Goal: Information Seeking & Learning: Learn about a topic

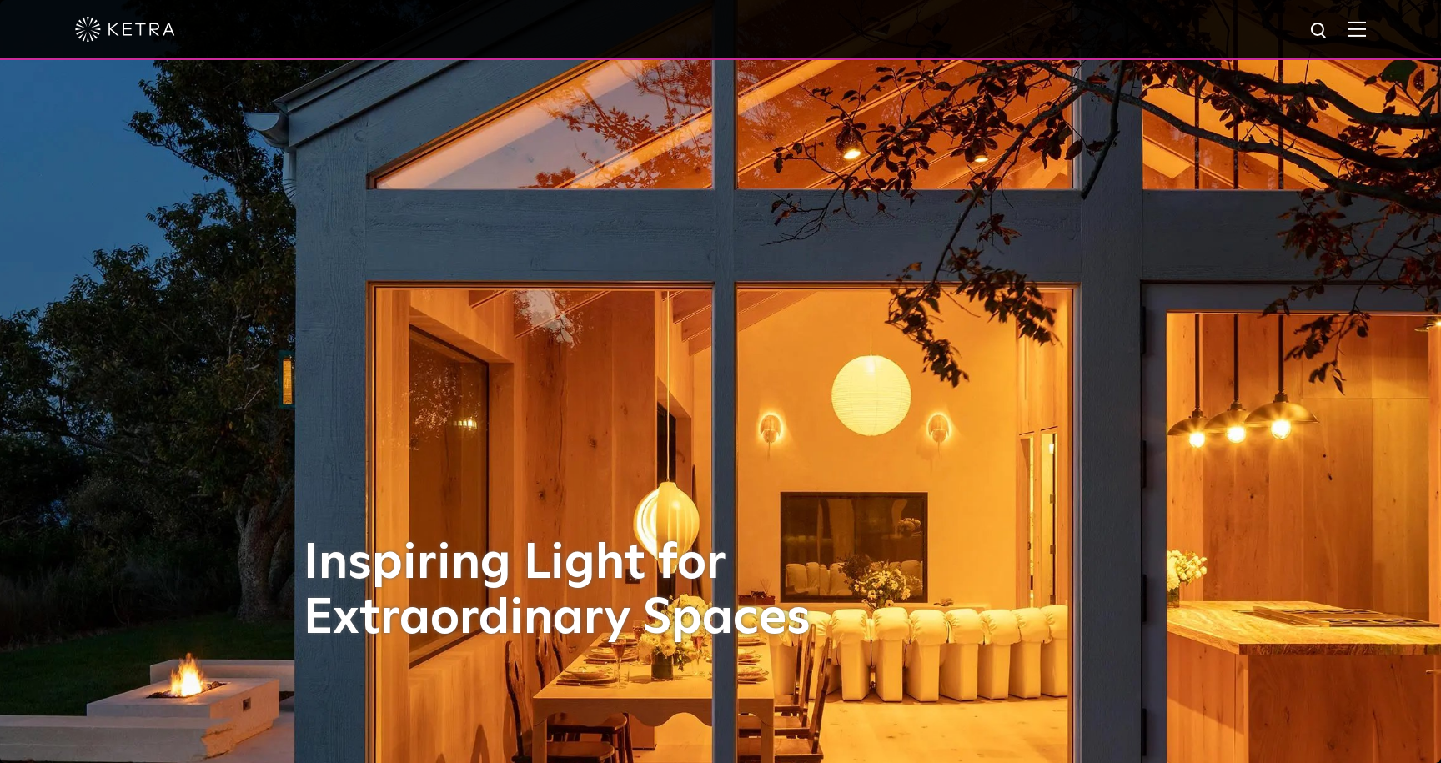
click at [119, 30] on img at bounding box center [125, 29] width 100 height 25
click at [1358, 42] on div at bounding box center [720, 29] width 1291 height 58
click at [1364, 18] on div at bounding box center [720, 29] width 1291 height 58
click at [1359, 28] on img at bounding box center [1357, 29] width 18 height 16
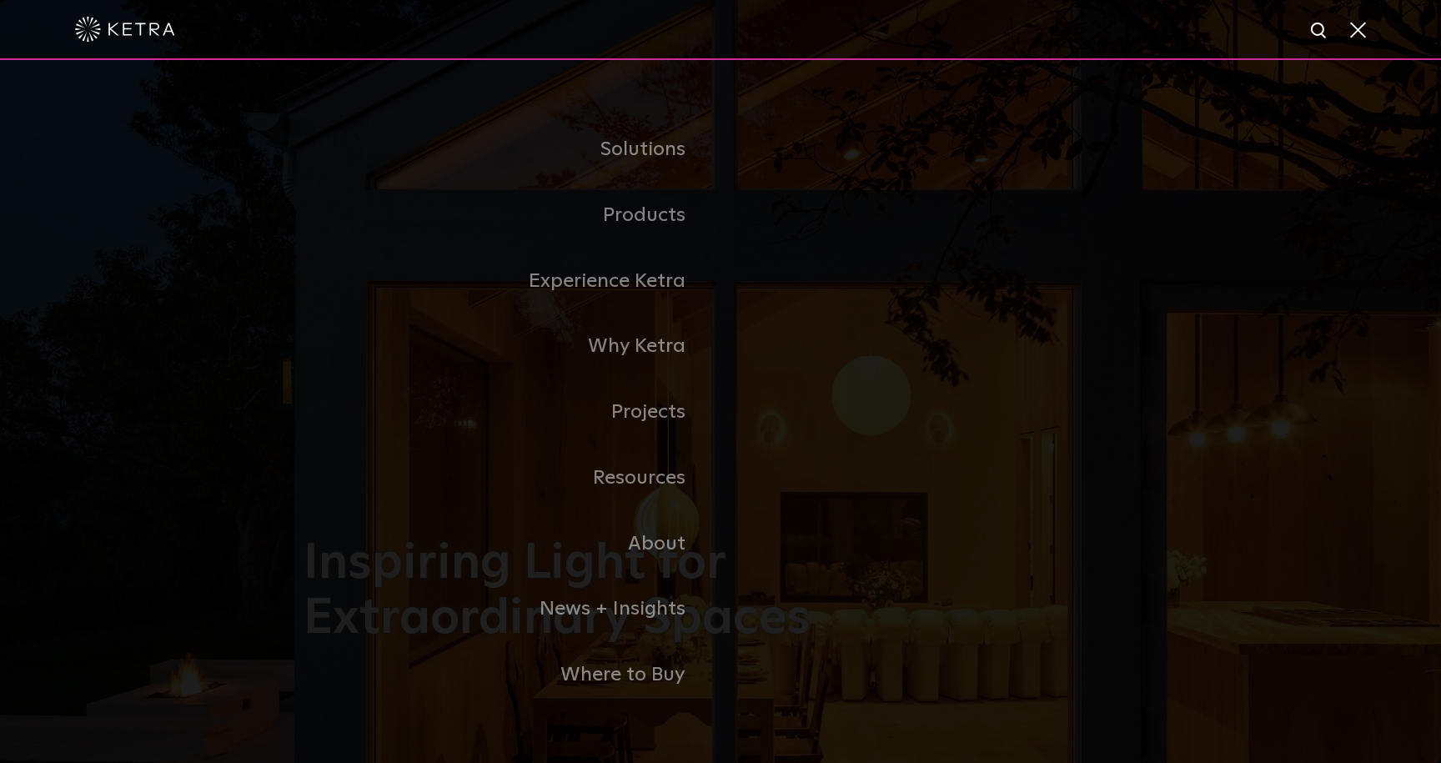
drag, startPoint x: 642, startPoint y: 153, endPoint x: 661, endPoint y: 161, distance: 20.9
click at [642, 153] on link "Solutions" at bounding box center [512, 150] width 417 height 66
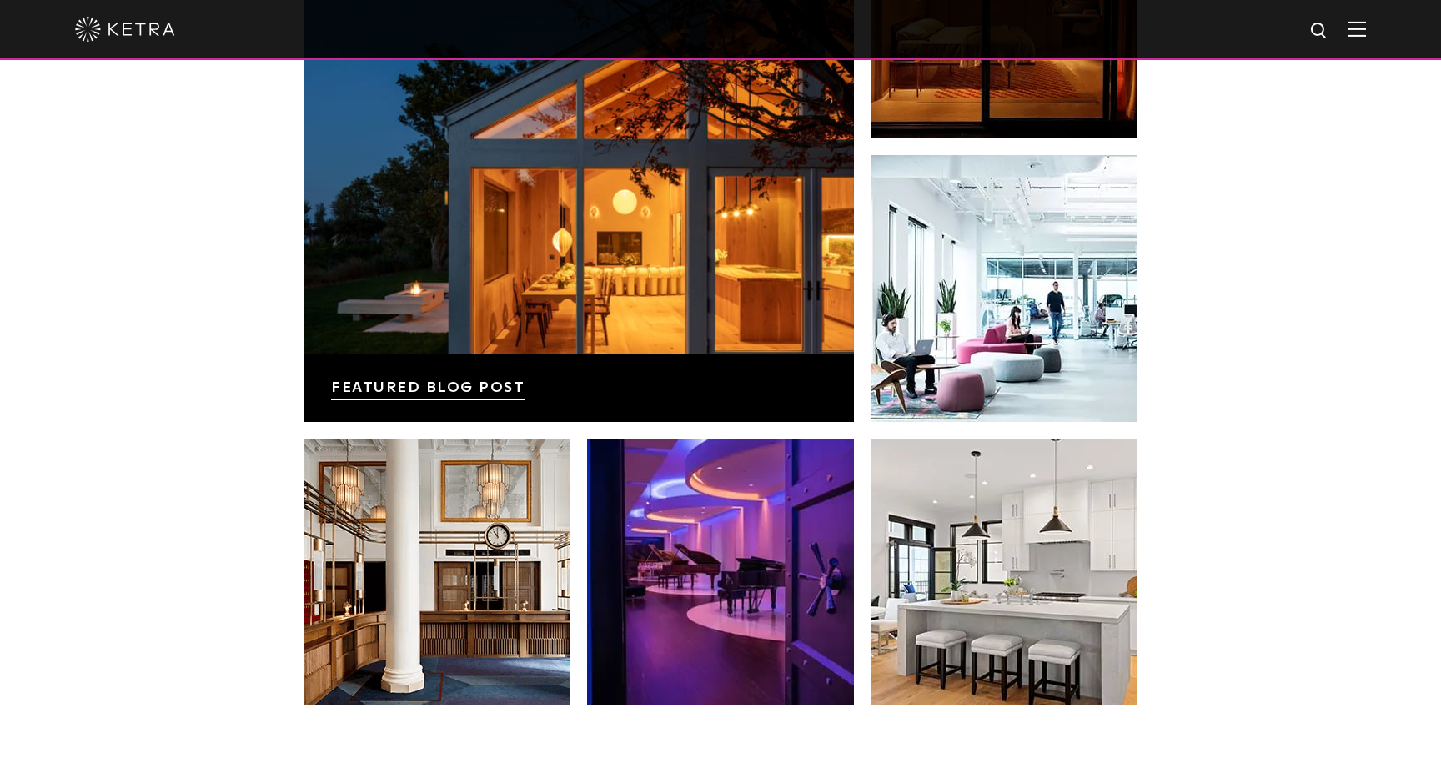
scroll to position [2980, 0]
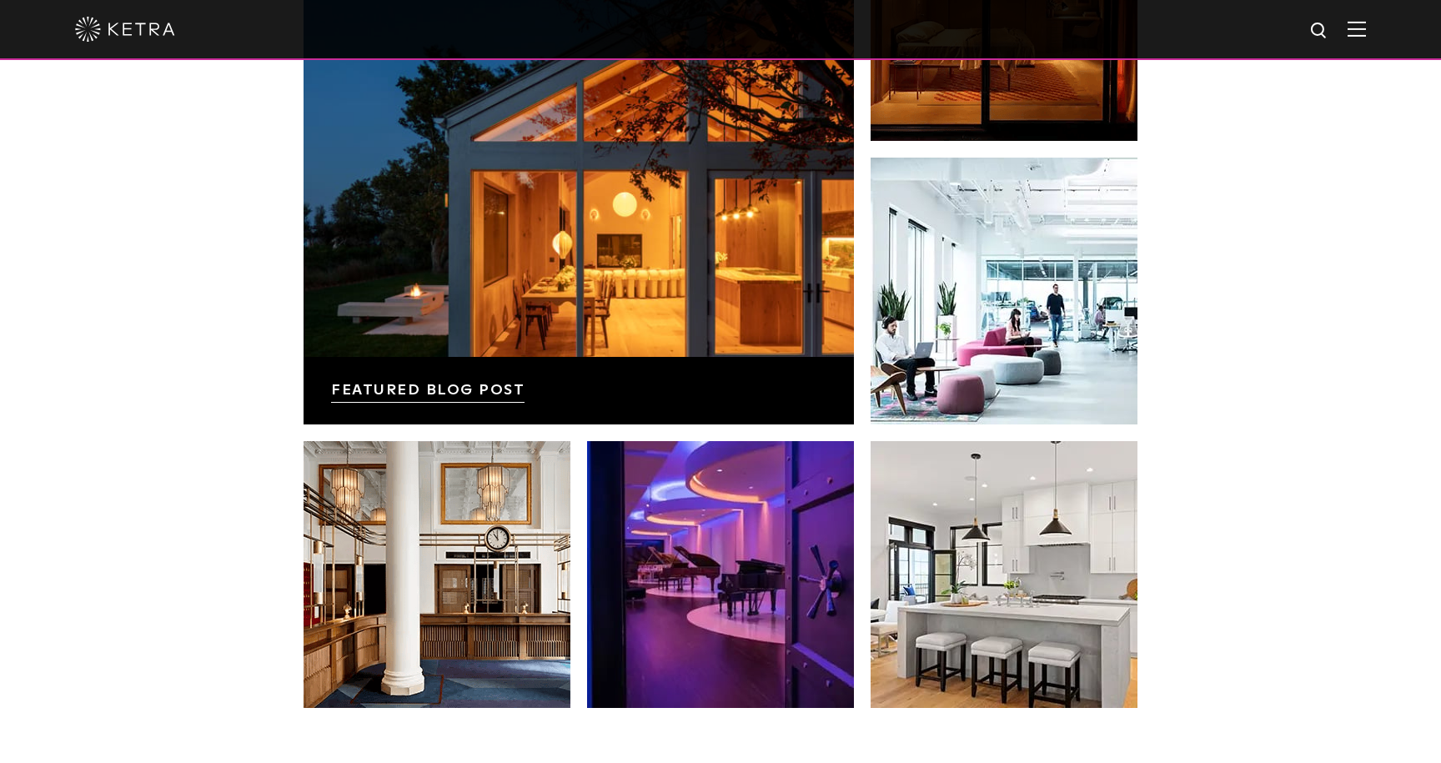
click at [1363, 23] on img at bounding box center [1357, 29] width 18 height 16
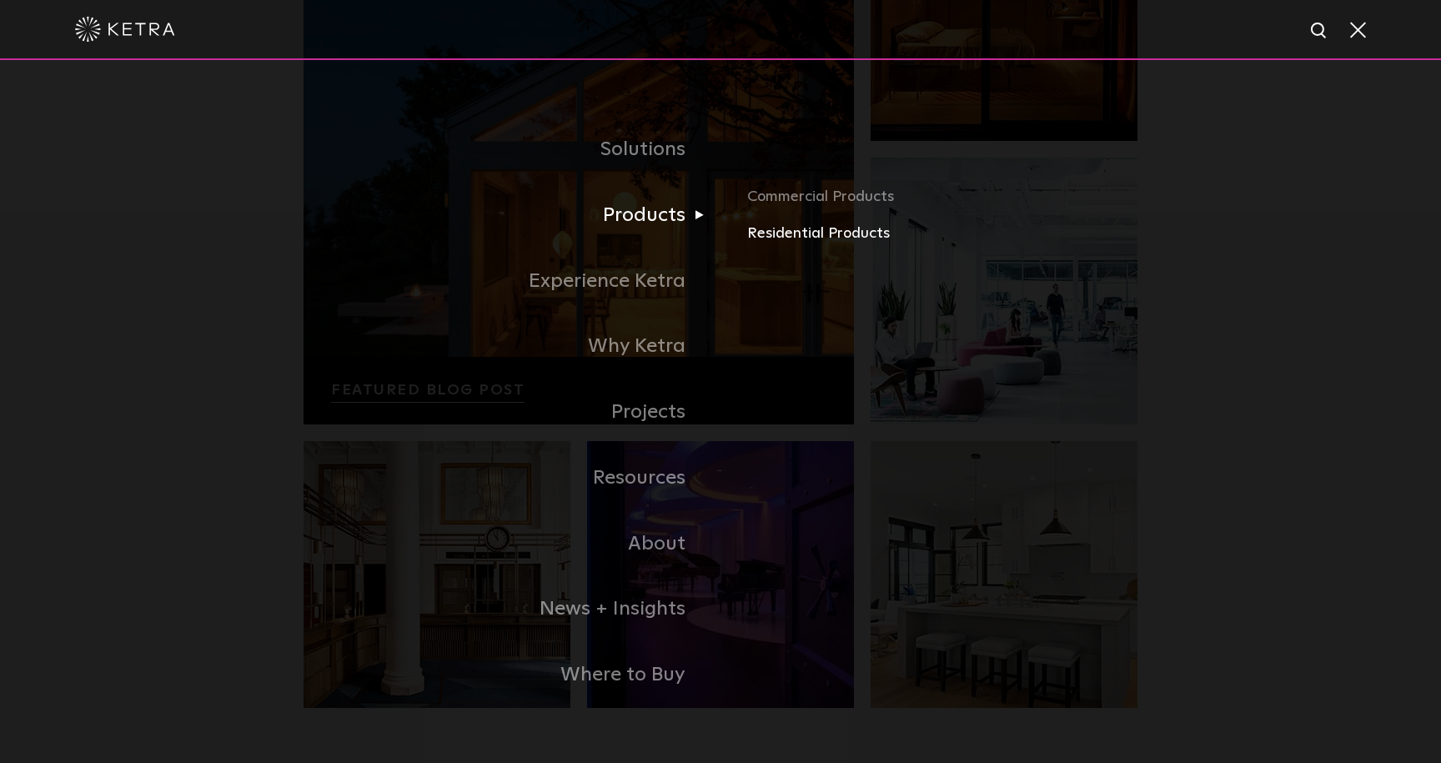
click at [824, 233] on link "Residential Products" at bounding box center [942, 234] width 390 height 24
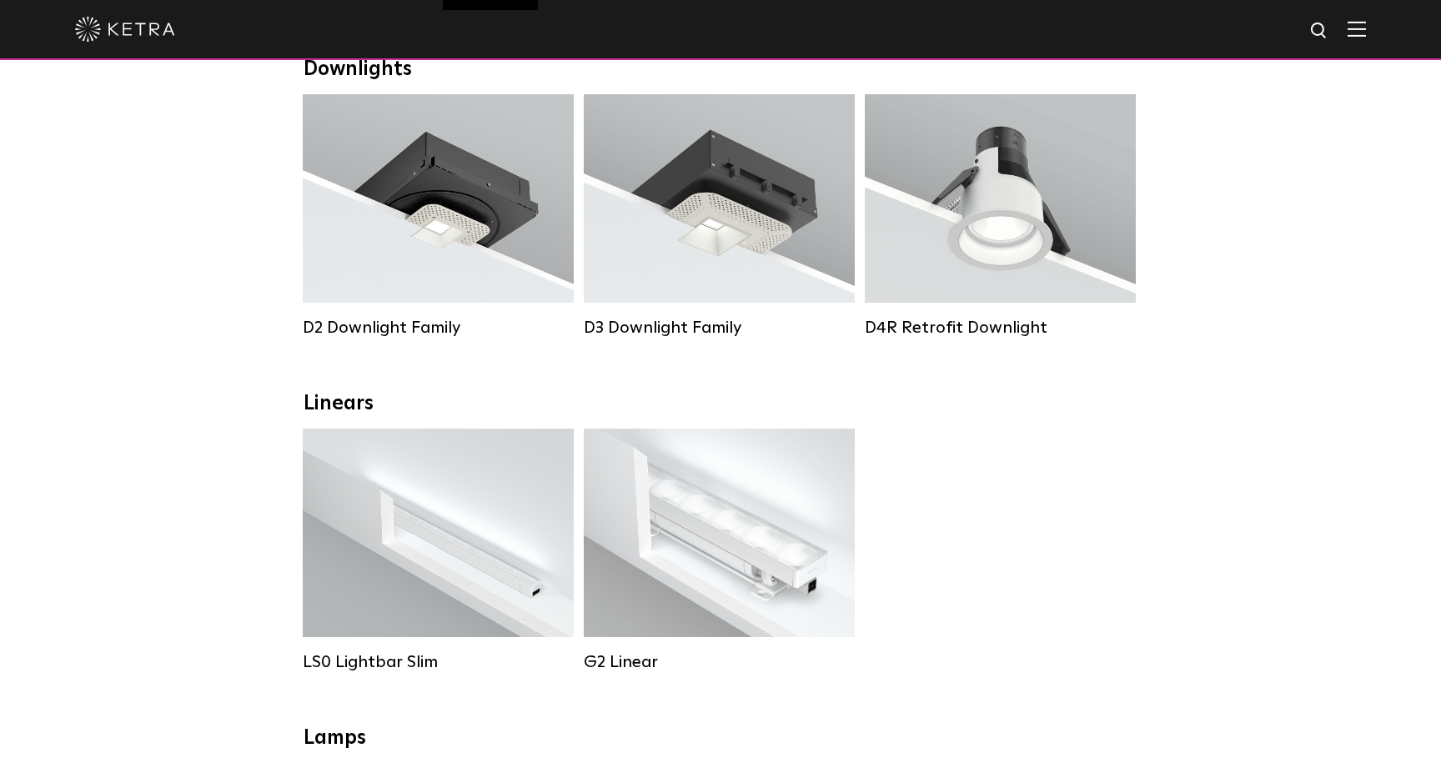
scroll to position [271, 0]
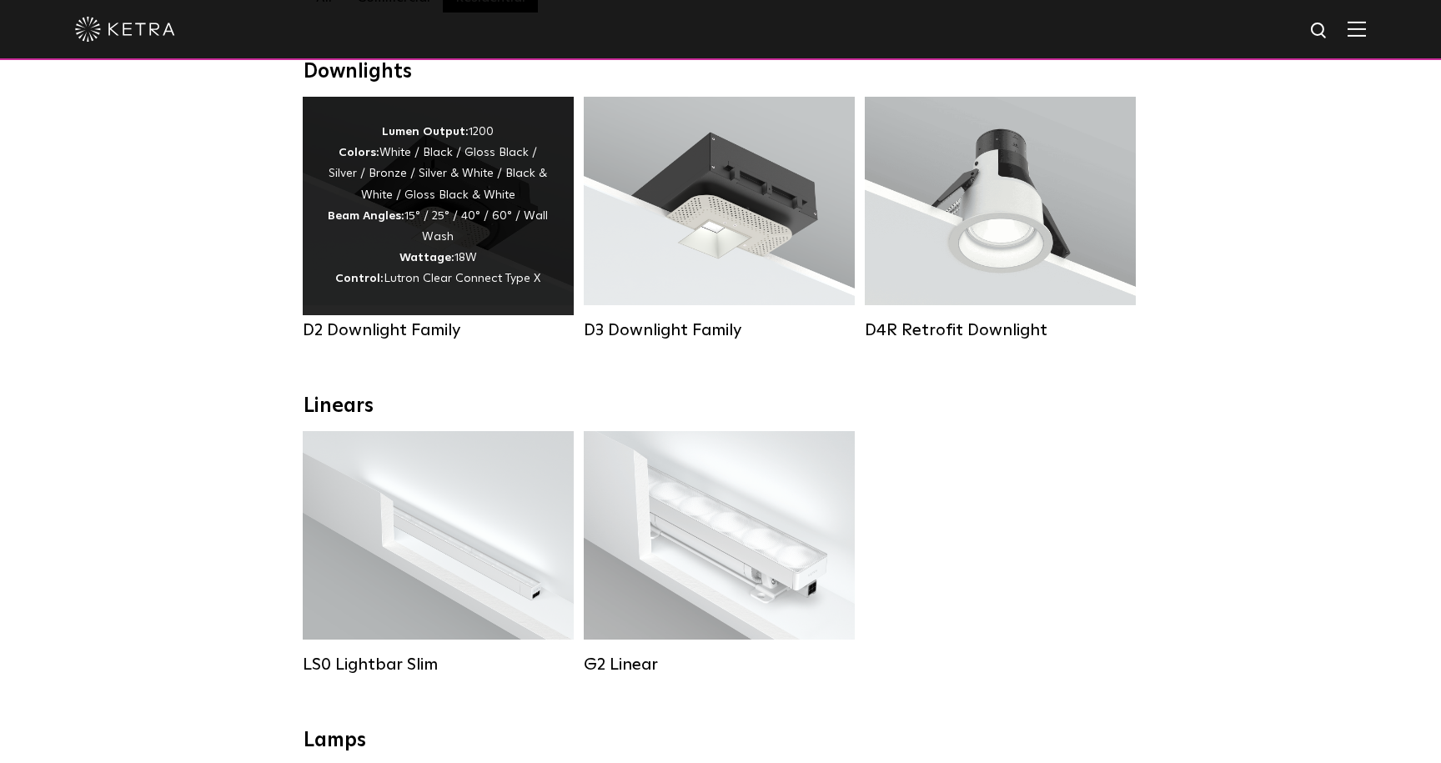
click at [491, 253] on div "Lumen Output: 1200 Colors: White / Black / Gloss Black / Silver / Bronze / Silv…" at bounding box center [438, 206] width 221 height 168
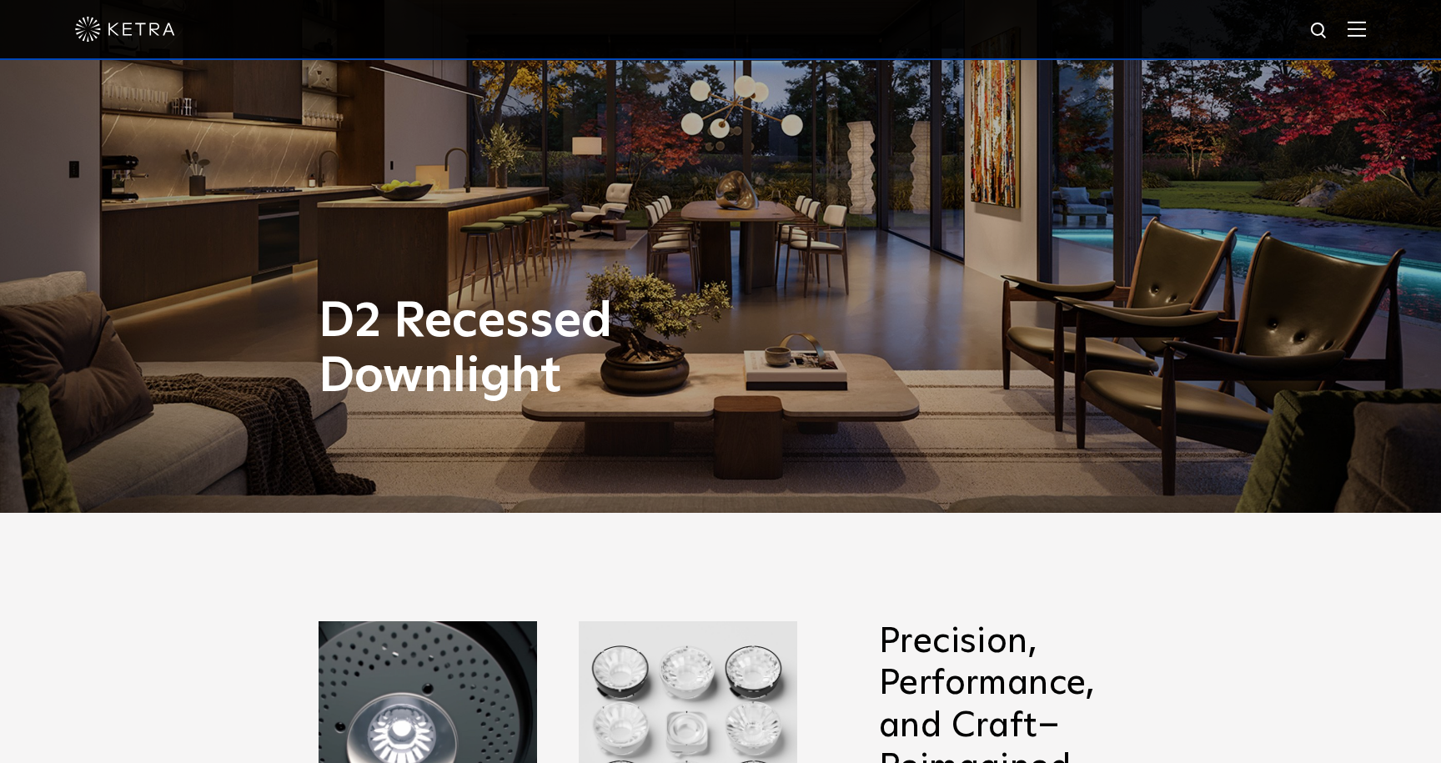
scroll to position [244, 0]
